Goal: Complete application form: Complete application form

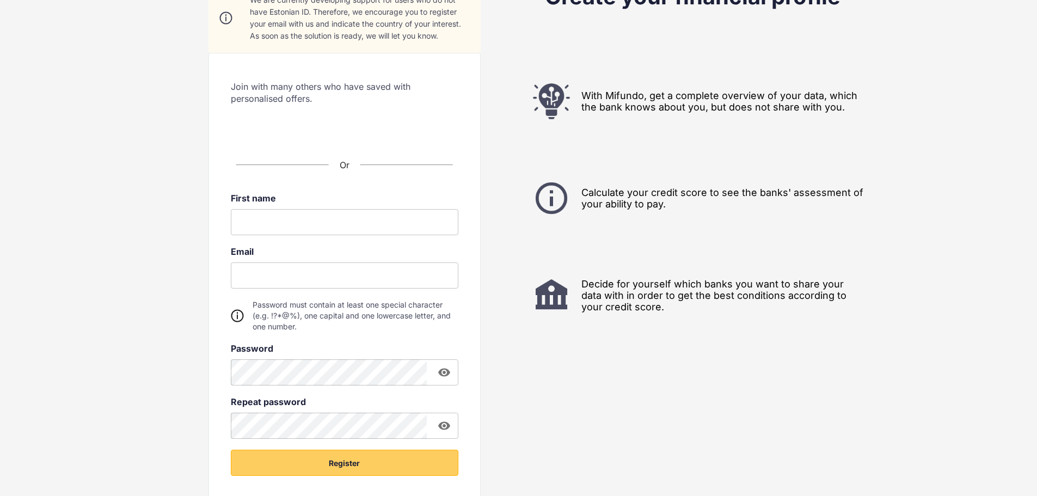
scroll to position [109, 0]
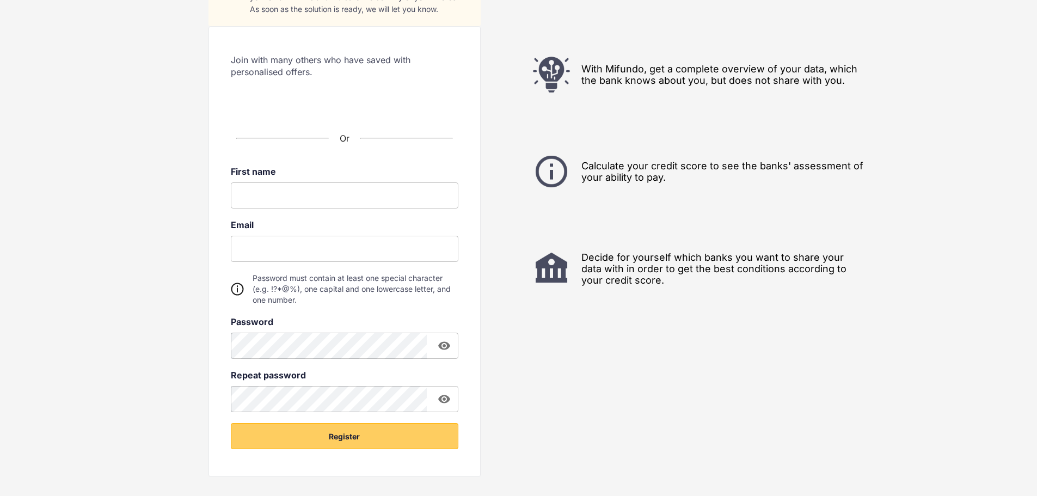
click at [328, 193] on input at bounding box center [344, 195] width 227 height 26
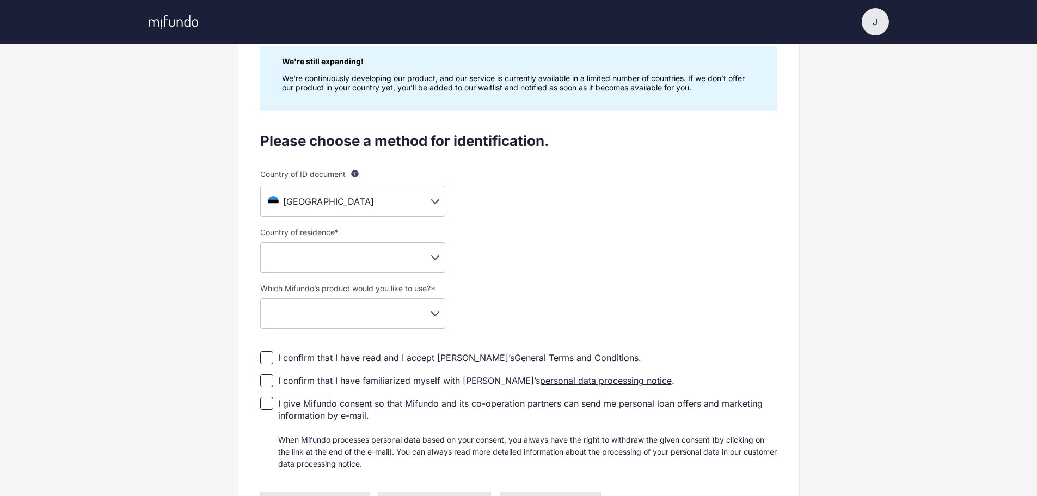
scroll to position [109, 0]
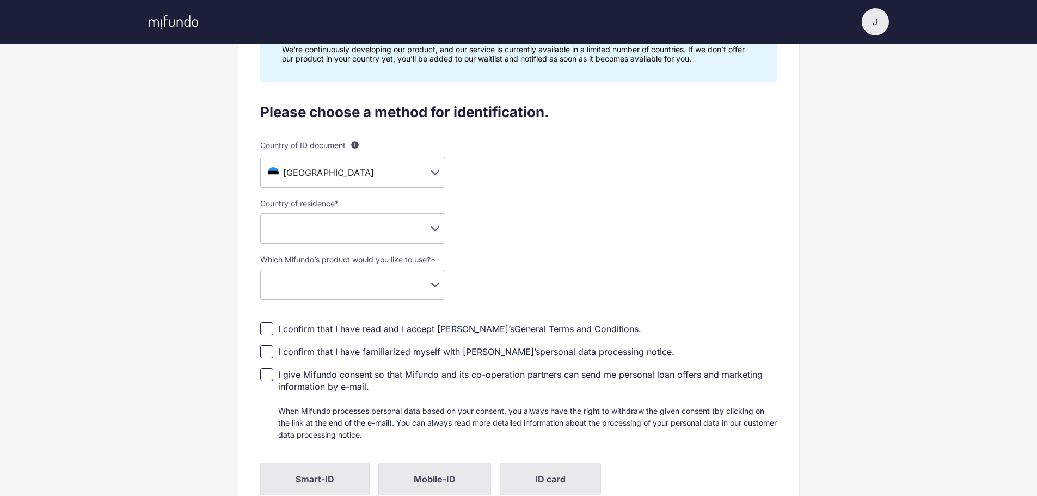
click at [433, 282] on body "J J Jaan Settings Log out Profile setup Licensed by FSA Secure platform Complia…" at bounding box center [518, 139] width 1037 height 496
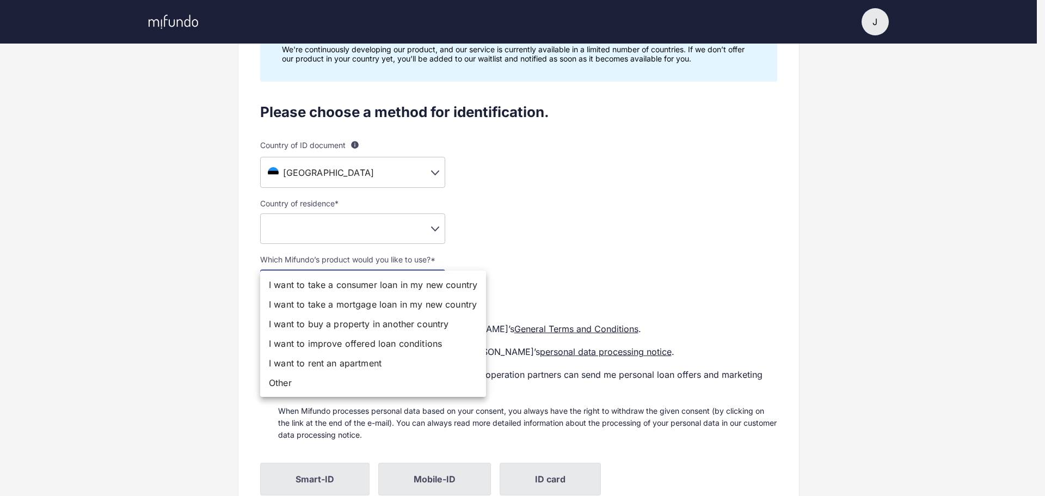
click at [378, 286] on li "I want to take a consumer loan in my new country" at bounding box center [373, 285] width 226 height 20
type input "**********"
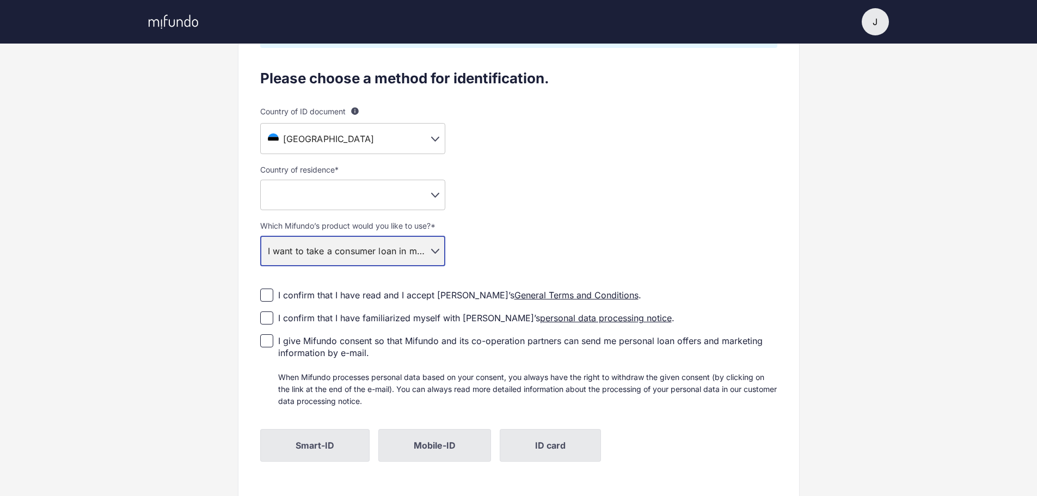
scroll to position [183, 0]
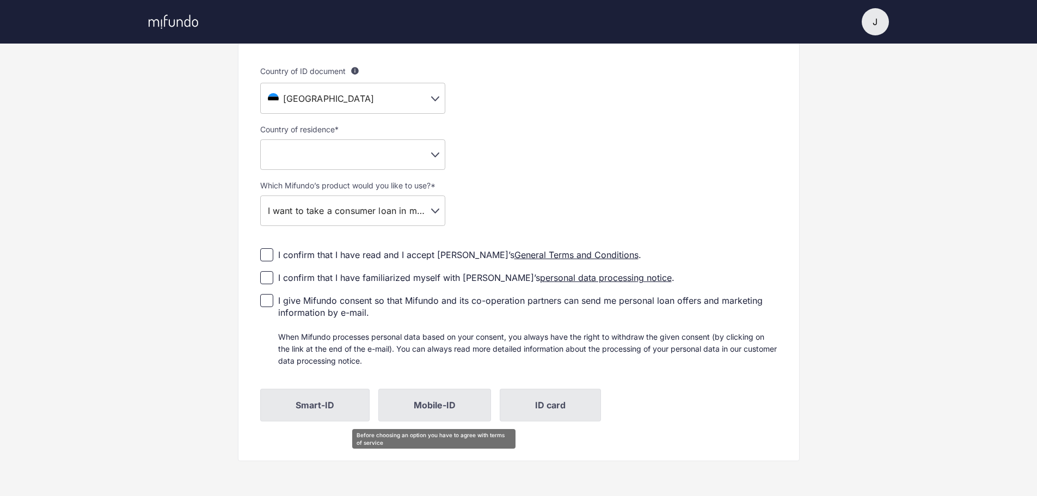
click at [436, 410] on span "Mobile-ID" at bounding box center [434, 405] width 113 height 33
click at [444, 403] on span "Mobile-ID" at bounding box center [434, 405] width 113 height 33
